Goal: Check status: Check status

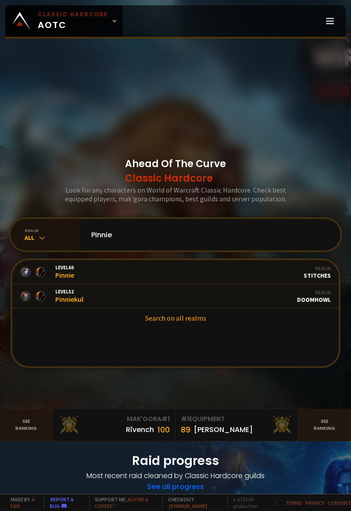
type input "Pinnie"
click at [90, 308] on link "Level 52 Pinniekul Guild Stalwart Realm Doomhowl" at bounding box center [175, 296] width 326 height 24
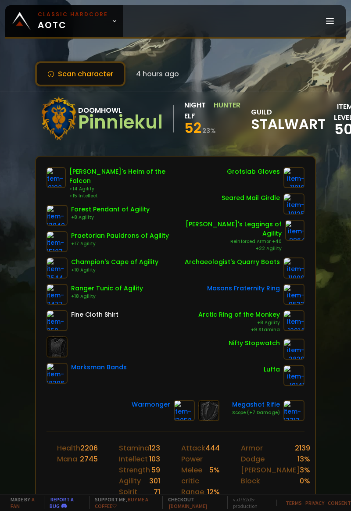
click at [62, 76] on button "Scan character" at bounding box center [80, 73] width 90 height 25
